Goal: Obtain resource: Download file/media

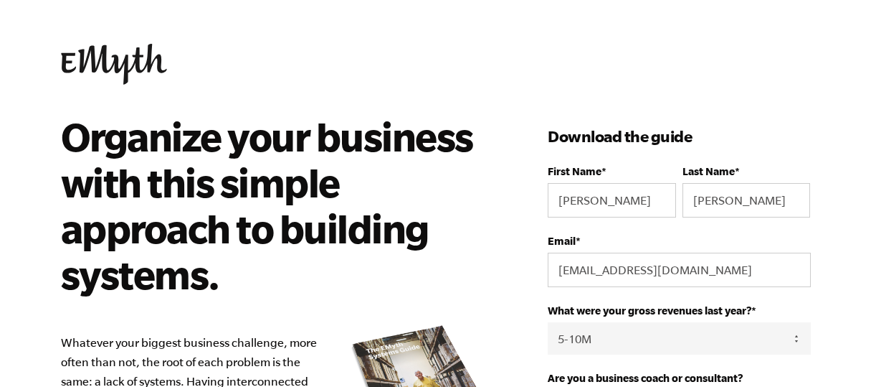
select select "5-10M"
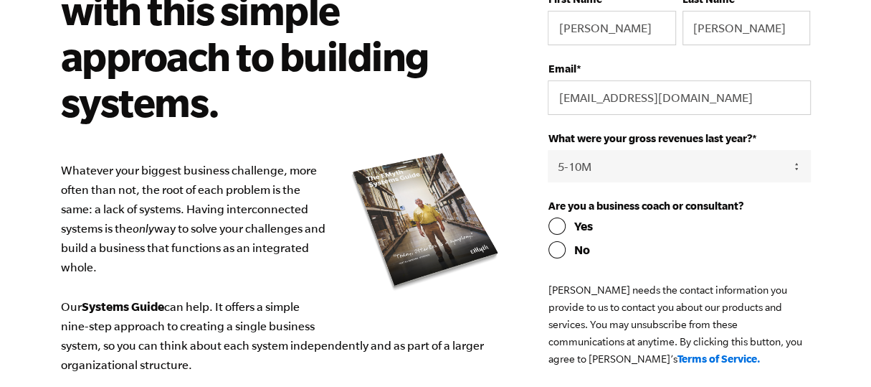
scroll to position [191, 0]
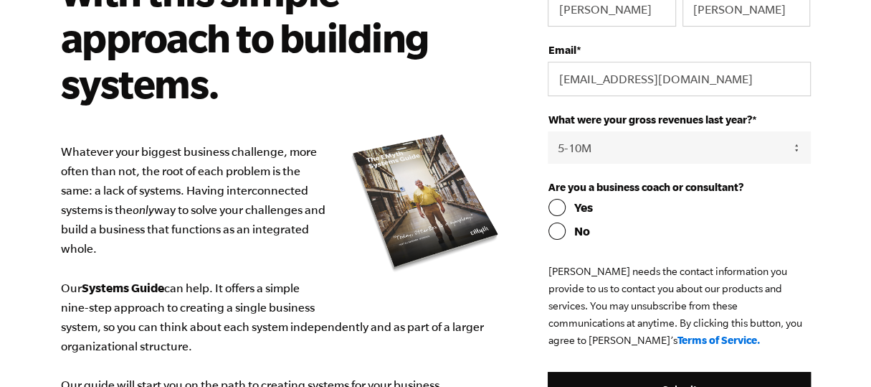
click at [557, 203] on input "Yes" at bounding box center [679, 207] width 263 height 17
radio input "true"
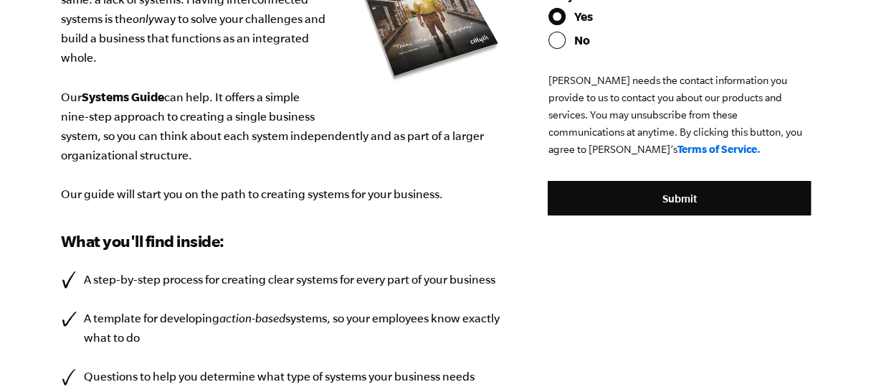
scroll to position [382, 0]
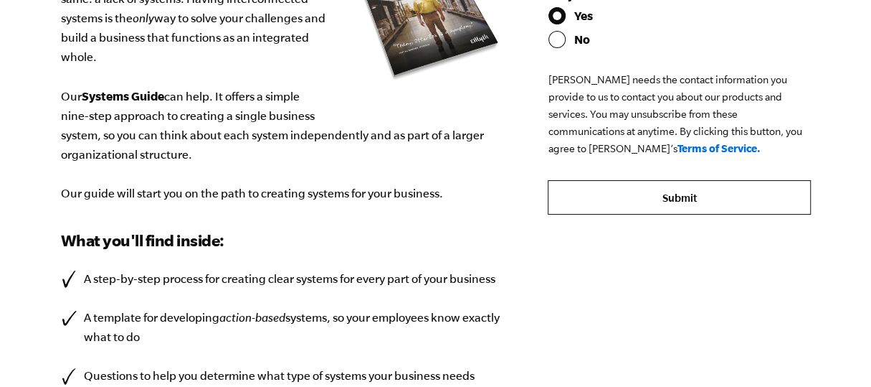
click at [661, 199] on input "Submit" at bounding box center [679, 197] width 263 height 34
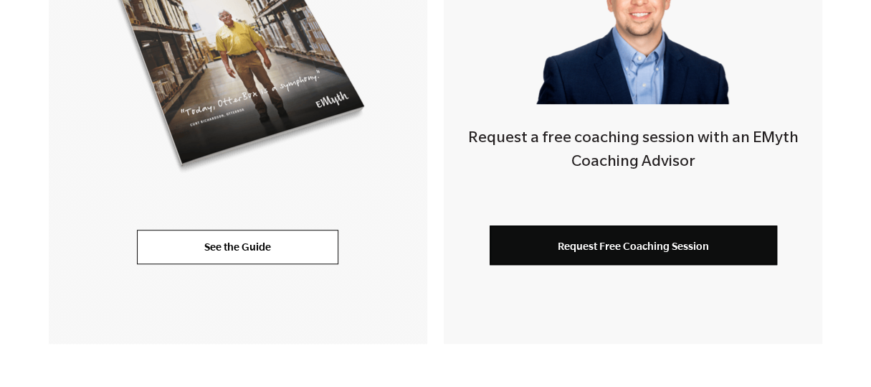
click at [328, 245] on link "See the Guide" at bounding box center [238, 247] width 202 height 34
